Goal: Check status: Check status

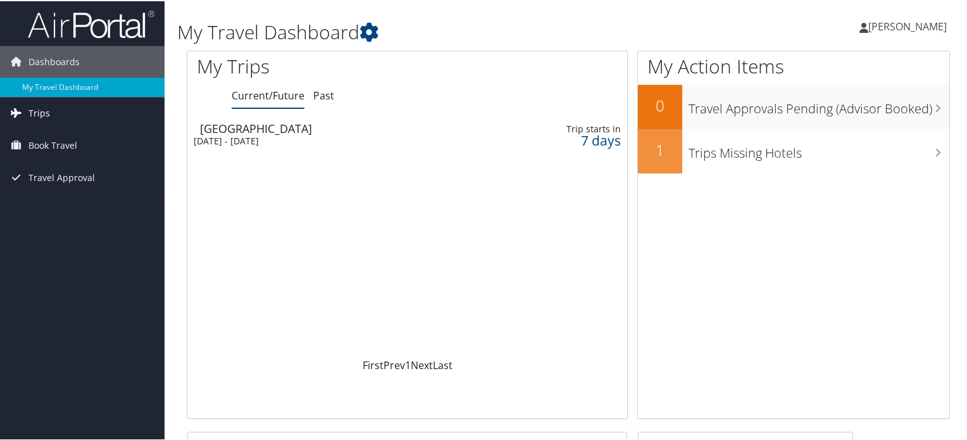
click at [51, 111] on link "Trips" at bounding box center [82, 112] width 165 height 32
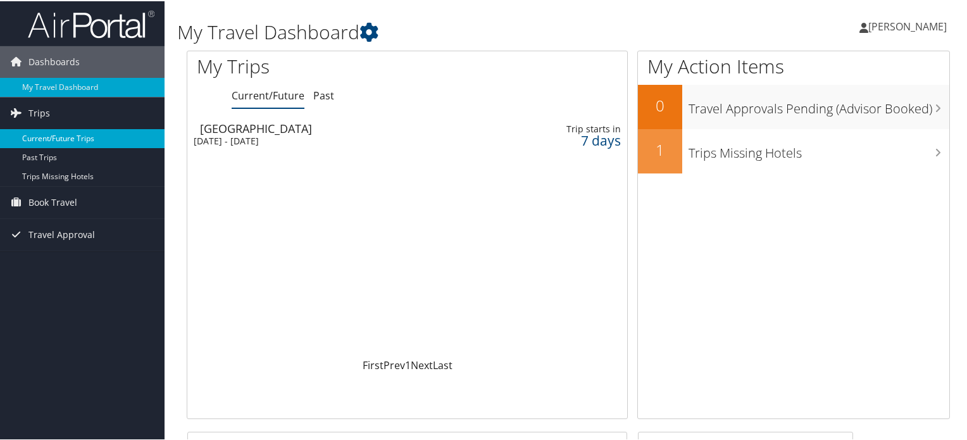
click at [80, 141] on link "Current/Future Trips" at bounding box center [82, 137] width 165 height 19
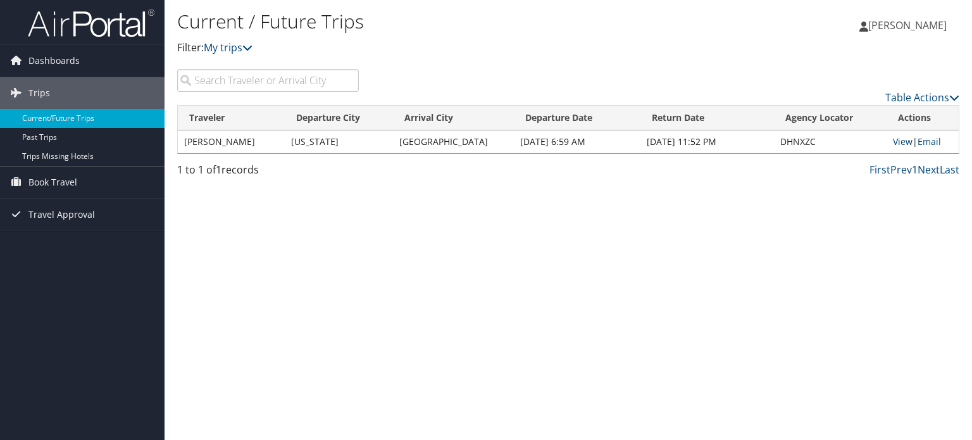
click at [897, 144] on link "View" at bounding box center [903, 141] width 20 height 12
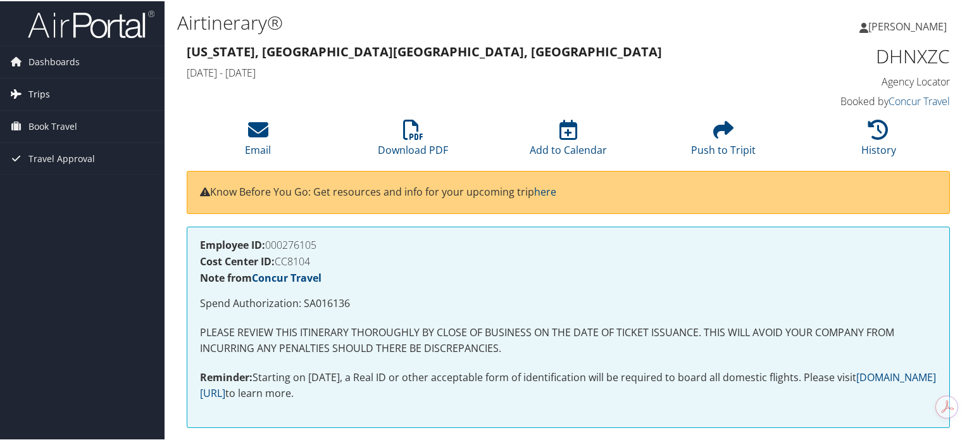
click at [51, 89] on link "Trips" at bounding box center [82, 93] width 165 height 32
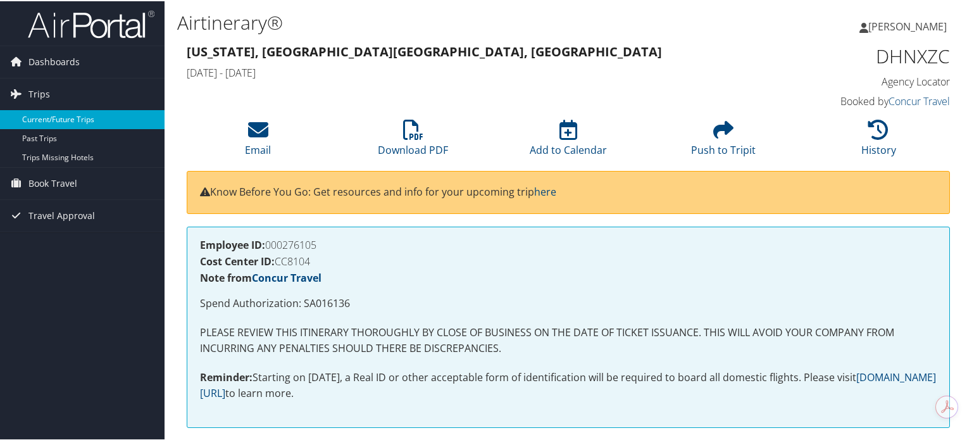
click at [72, 121] on link "Current/Future Trips" at bounding box center [82, 118] width 165 height 19
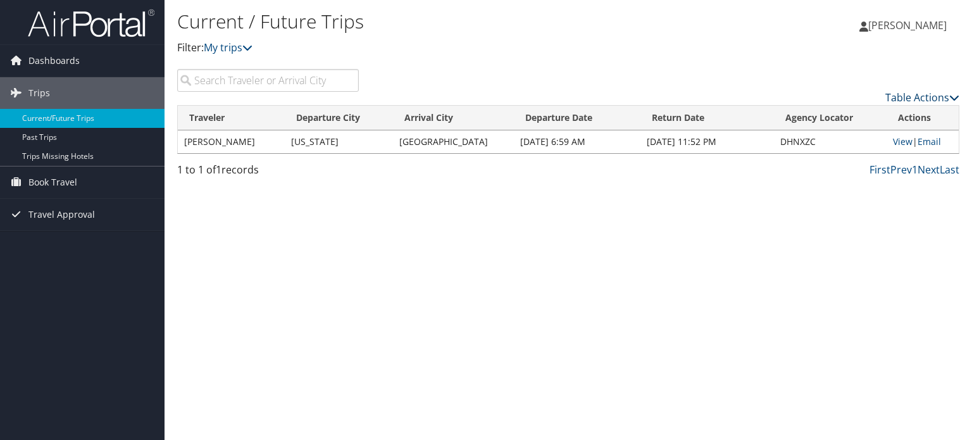
click at [930, 97] on link "Table Actions" at bounding box center [922, 97] width 74 height 14
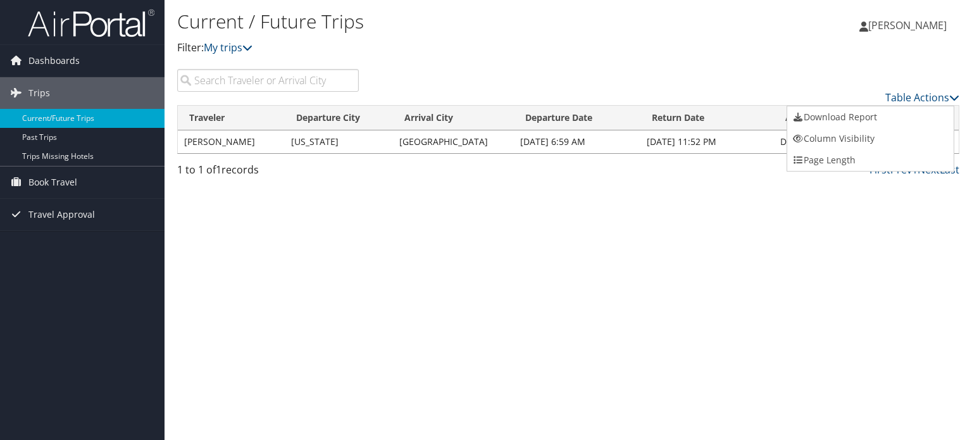
click at [906, 212] on div at bounding box center [486, 220] width 972 height 440
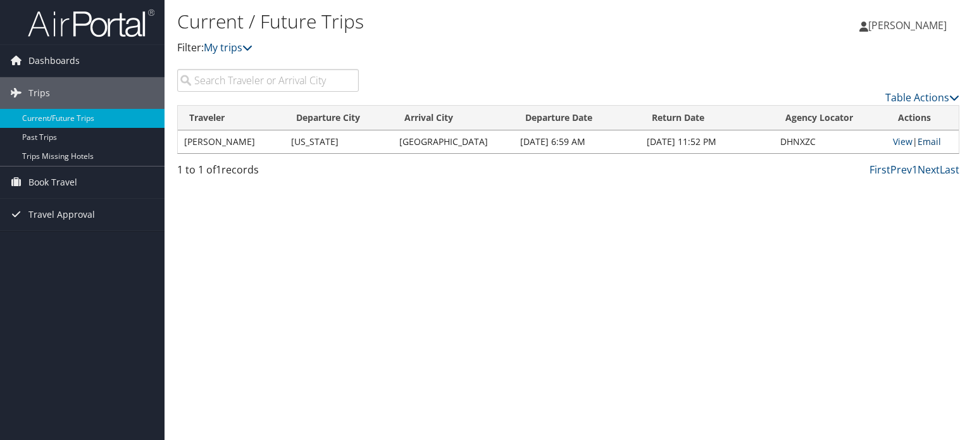
click at [928, 142] on link "Email" at bounding box center [928, 141] width 23 height 12
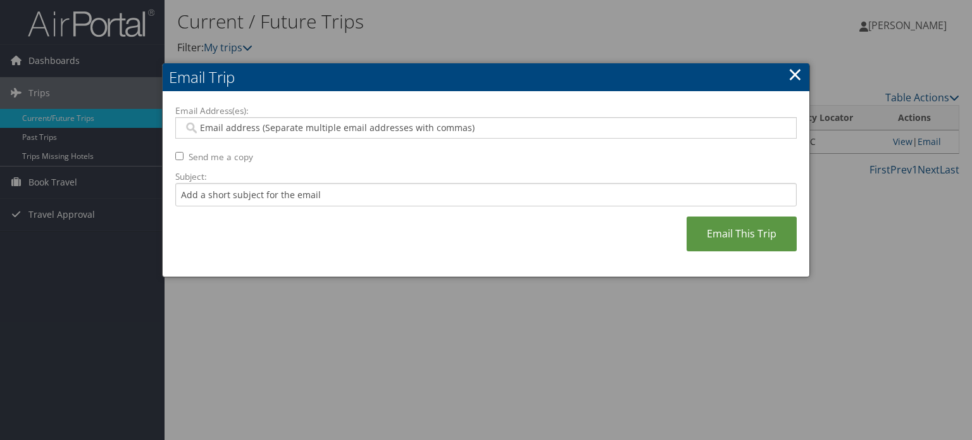
click at [794, 75] on link "×" at bounding box center [795, 73] width 15 height 25
